Goal: Information Seeking & Learning: Check status

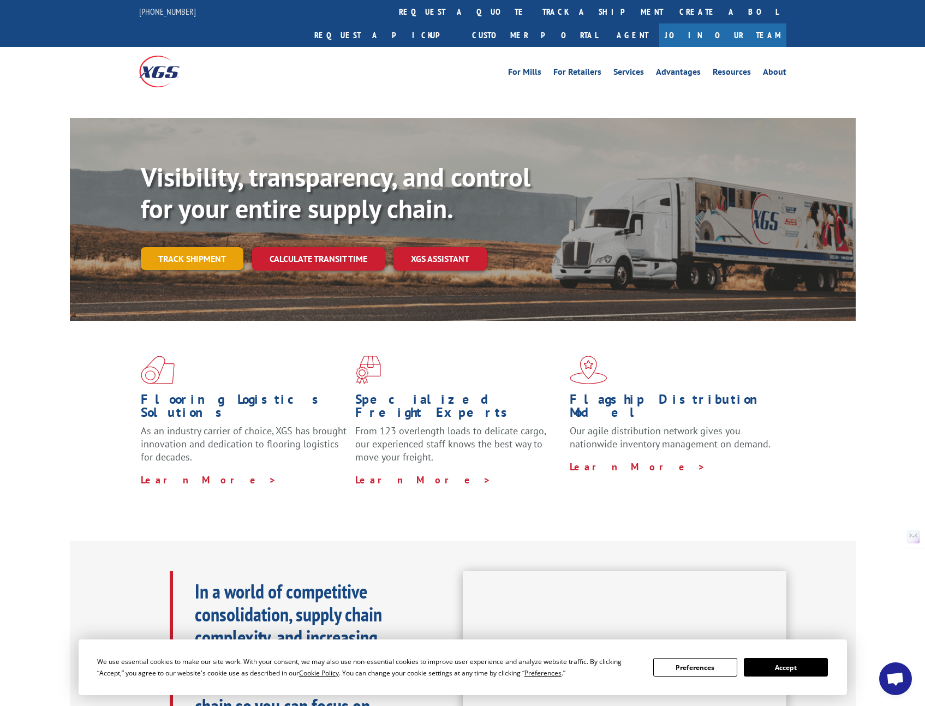
click at [173, 247] on link "Track shipment" at bounding box center [192, 258] width 103 height 23
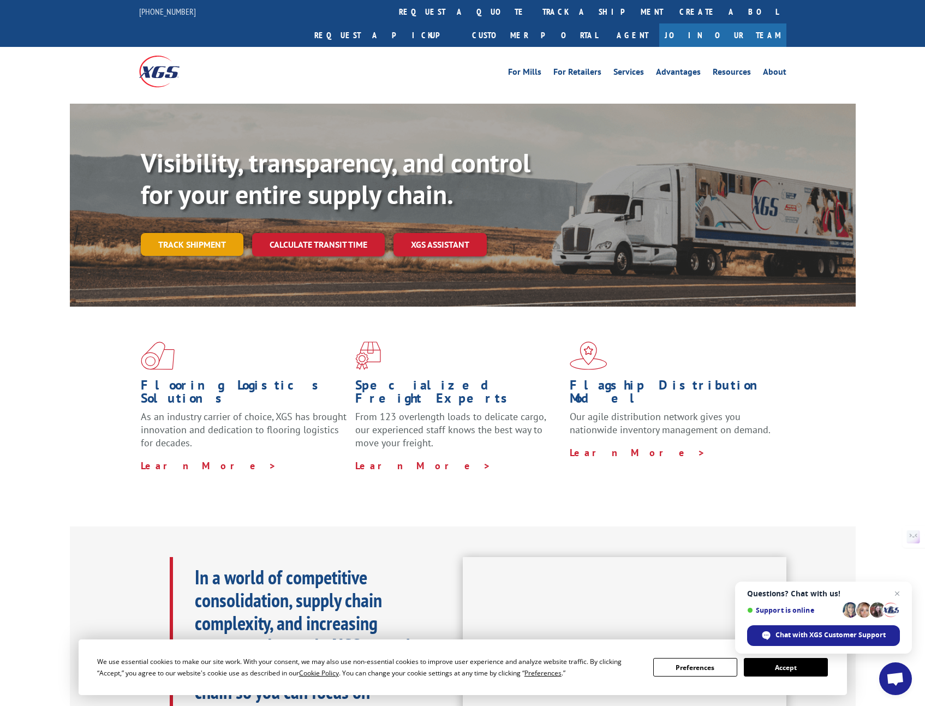
click at [192, 233] on link "Track shipment" at bounding box center [192, 244] width 103 height 23
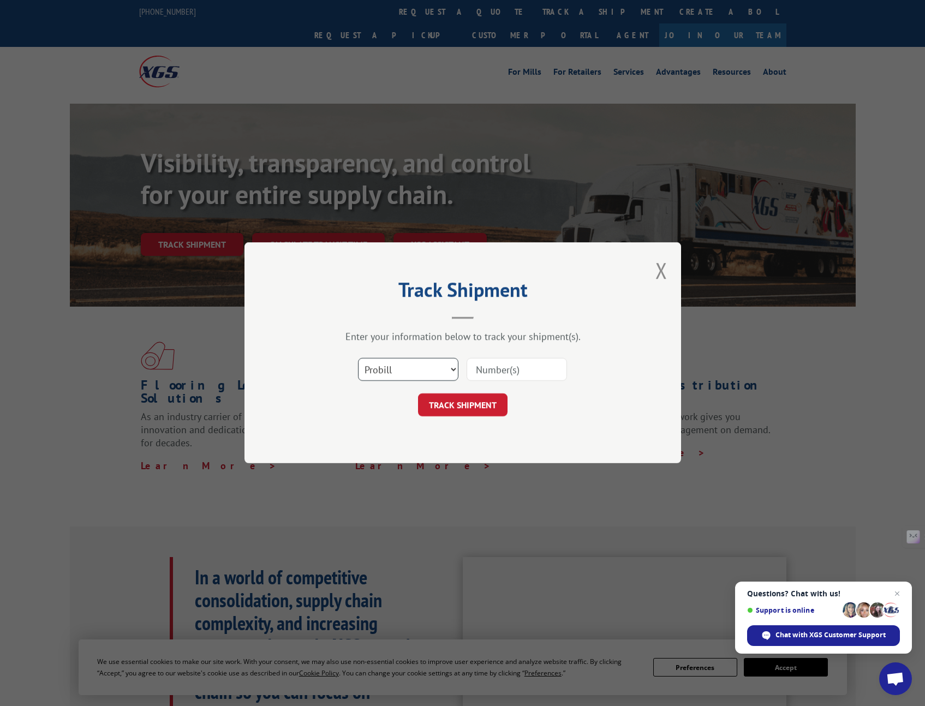
click at [448, 371] on select "Select category... Probill BOL PO" at bounding box center [408, 370] width 100 height 23
select select "bol"
click at [358, 359] on select "Select category... Probill BOL PO" at bounding box center [408, 370] width 100 height 23
click at [502, 368] on input at bounding box center [517, 370] width 100 height 23
paste input "525678599"
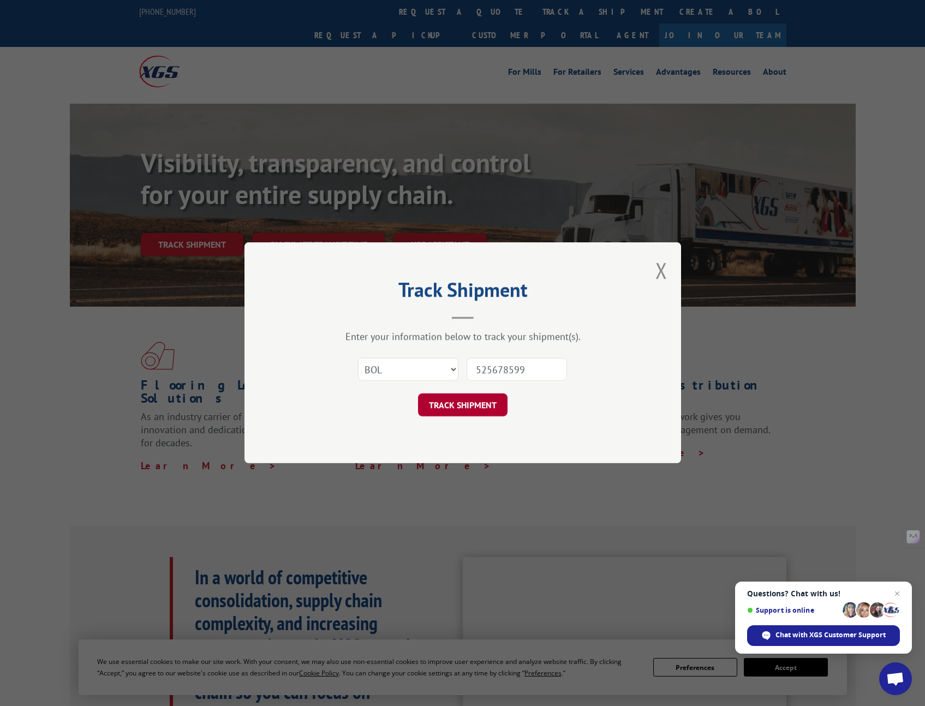
type input "525678599"
click at [469, 402] on button "TRACK SHIPMENT" at bounding box center [463, 405] width 90 height 23
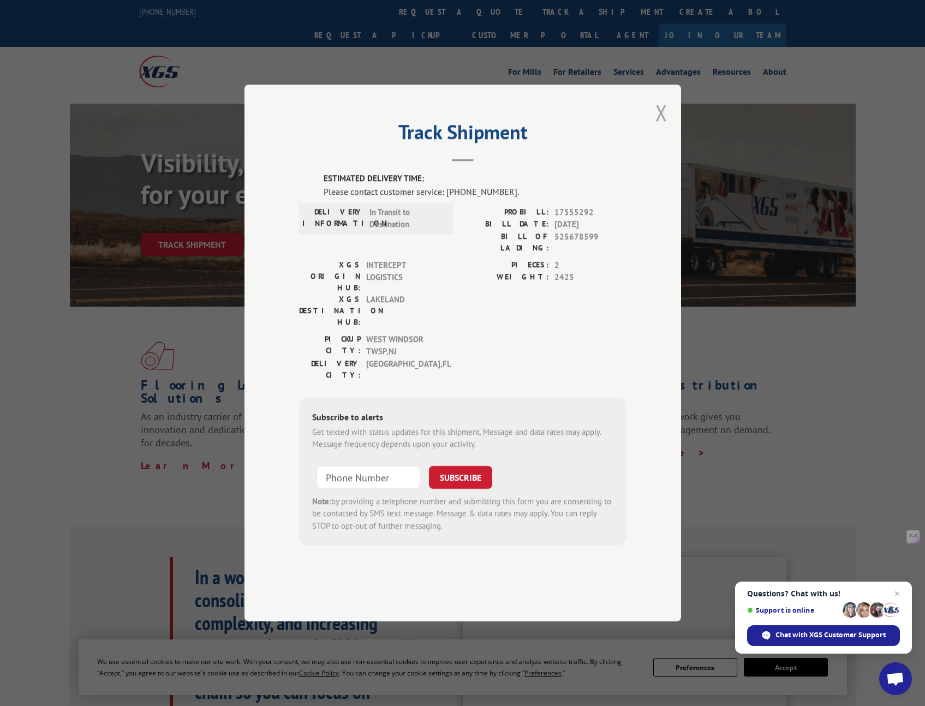
click at [659, 127] on button "Close modal" at bounding box center [661, 112] width 12 height 29
click at [660, 147] on div "Visibility, transparency, and control for your entire supply chain. Track shipm…" at bounding box center [498, 223] width 715 height 152
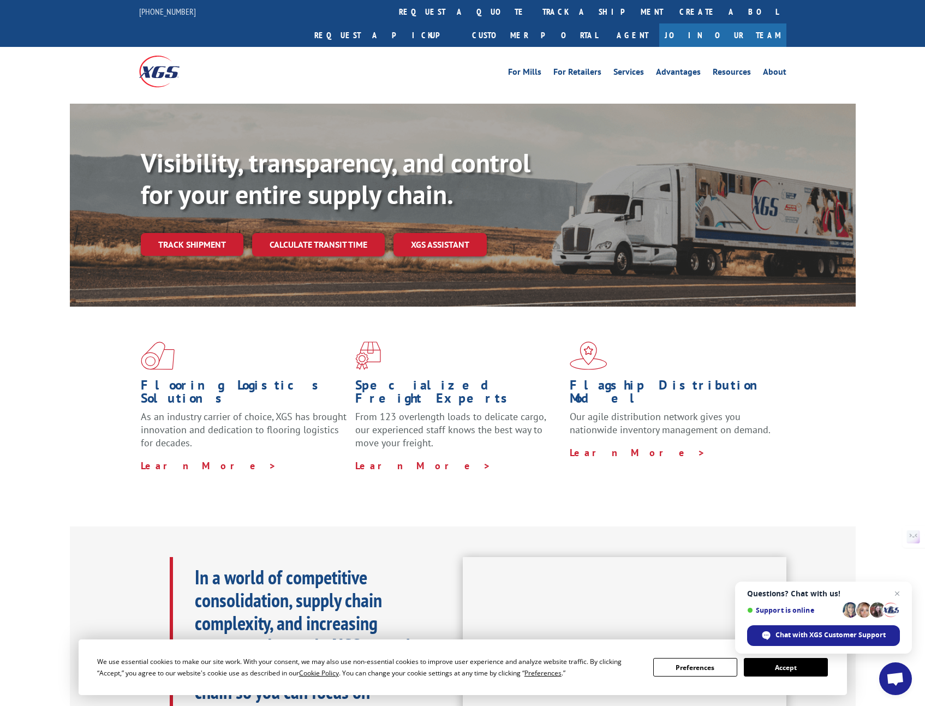
click at [381, 146] on b "Visibility, transparency, and control for your entire supply chain." at bounding box center [336, 178] width 390 height 65
click at [892, 307] on div "Flooring Logistics Solutions As an industry carrier of choice, XGS has brought …" at bounding box center [462, 416] width 925 height 219
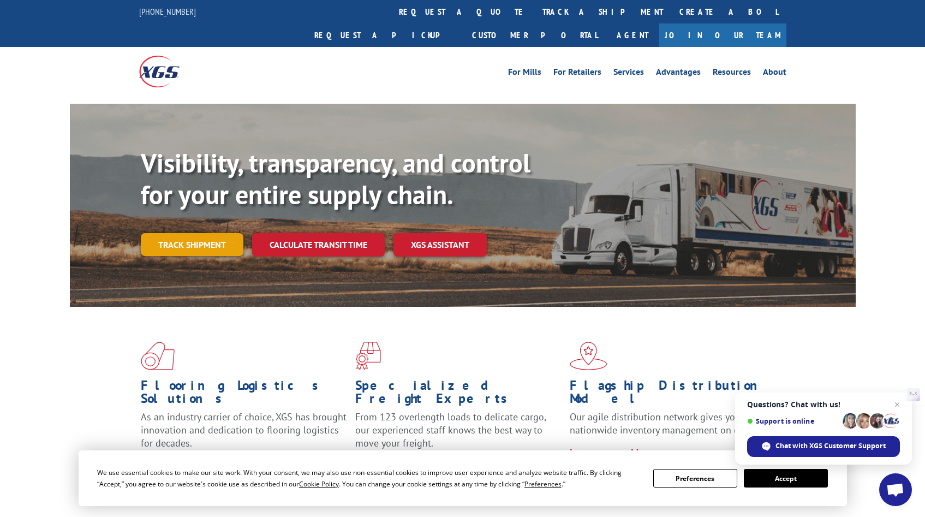
click at [193, 233] on link "Track shipment" at bounding box center [192, 244] width 103 height 23
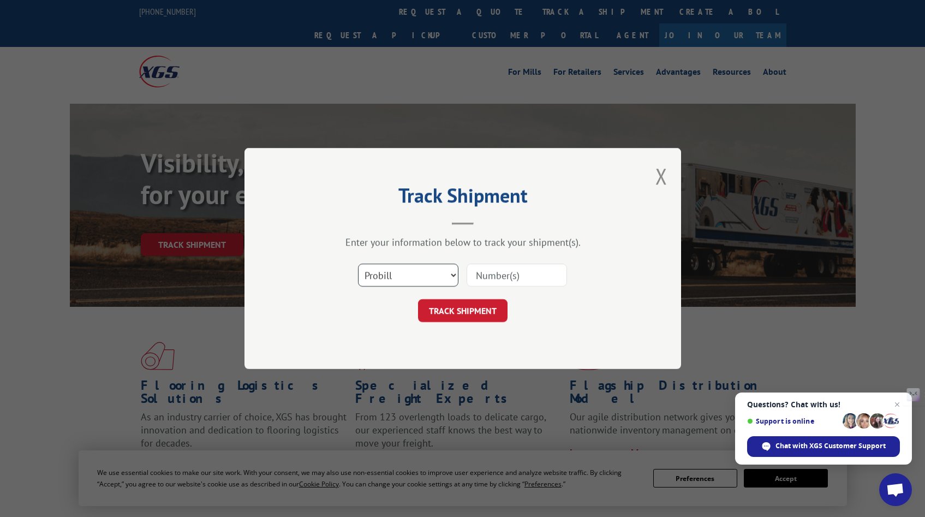
click at [383, 267] on select "Select category... Probill BOL PO" at bounding box center [408, 275] width 100 height 23
select select "bol"
click at [358, 264] on select "Select category... Probill BOL PO" at bounding box center [408, 275] width 100 height 23
click at [484, 272] on input at bounding box center [517, 275] width 100 height 23
paste input "525678599"
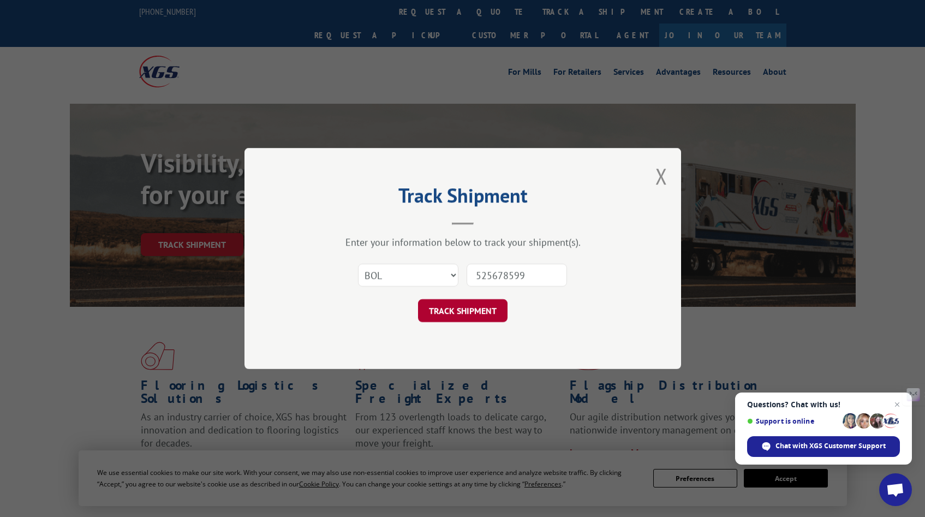
type input "525678599"
click at [470, 311] on button "TRACK SHIPMENT" at bounding box center [463, 310] width 90 height 23
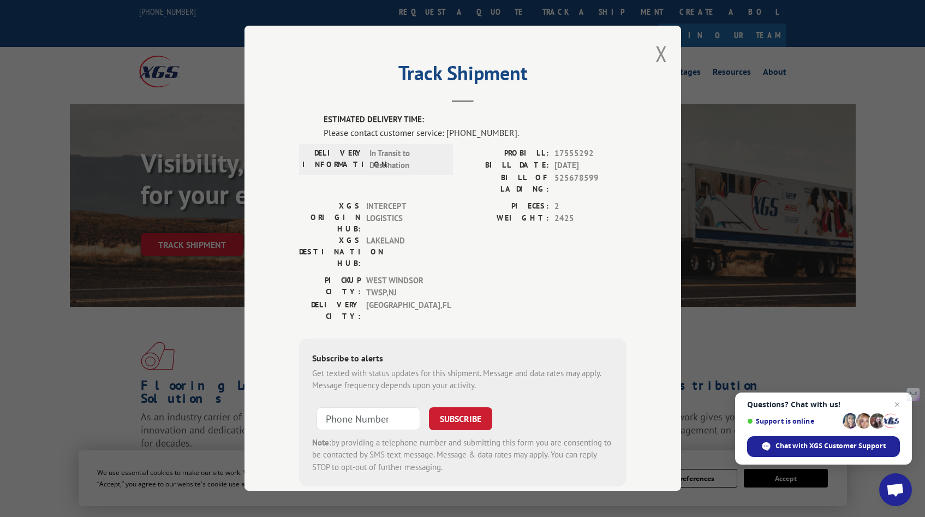
click at [385, 154] on span "In Transit to Destination" at bounding box center [406, 159] width 74 height 25
click at [655, 51] on button "Close modal" at bounding box center [661, 53] width 12 height 29
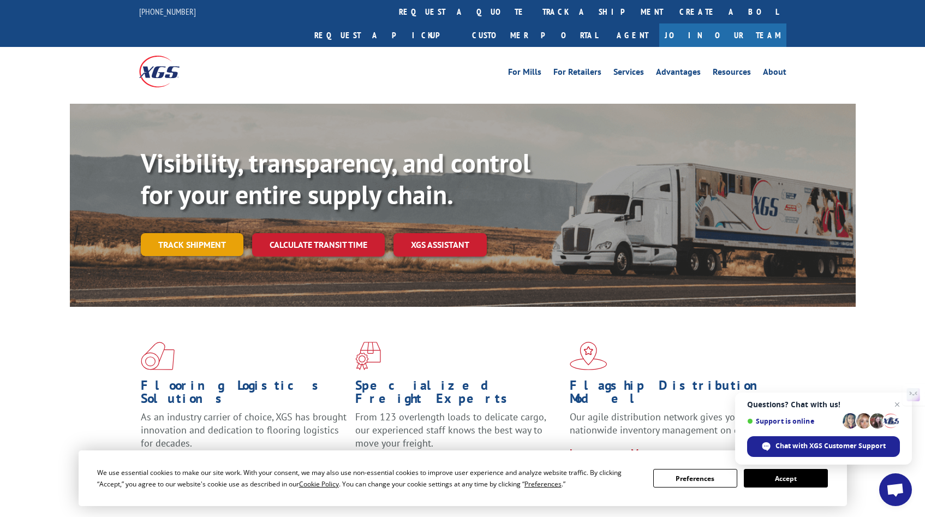
click at [182, 233] on link "Track shipment" at bounding box center [192, 244] width 103 height 23
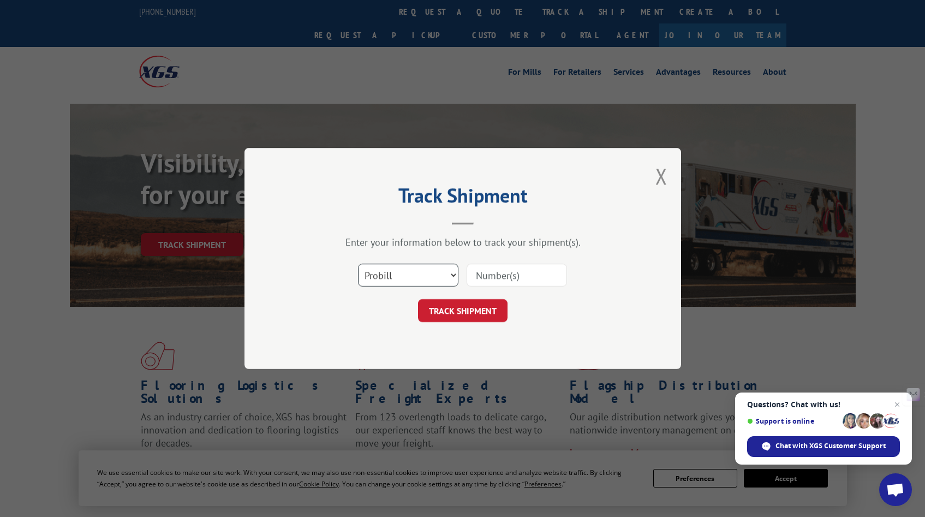
click at [421, 275] on select "Select category... Probill BOL PO" at bounding box center [408, 275] width 100 height 23
select select "bol"
click at [358, 264] on select "Select category... Probill BOL PO" at bounding box center [408, 275] width 100 height 23
click at [527, 275] on input at bounding box center [517, 275] width 100 height 23
paste input "524115687"
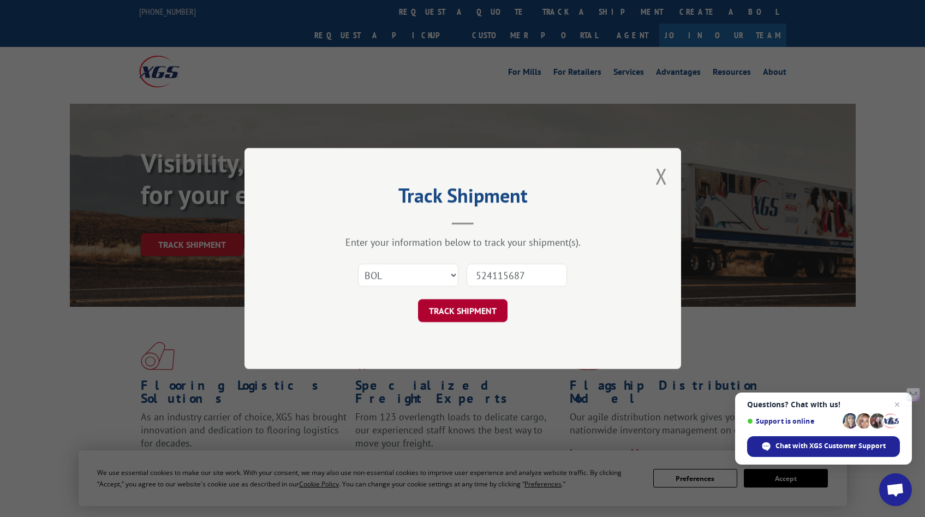
type input "524115687"
click at [487, 308] on button "TRACK SHIPMENT" at bounding box center [463, 310] width 90 height 23
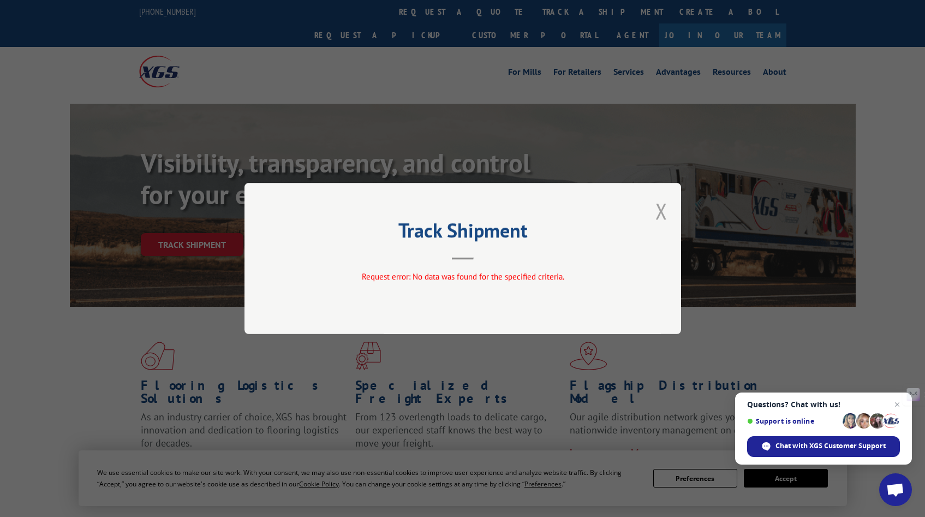
click at [657, 210] on button "Close modal" at bounding box center [661, 210] width 12 height 29
